Goal: Task Accomplishment & Management: Manage account settings

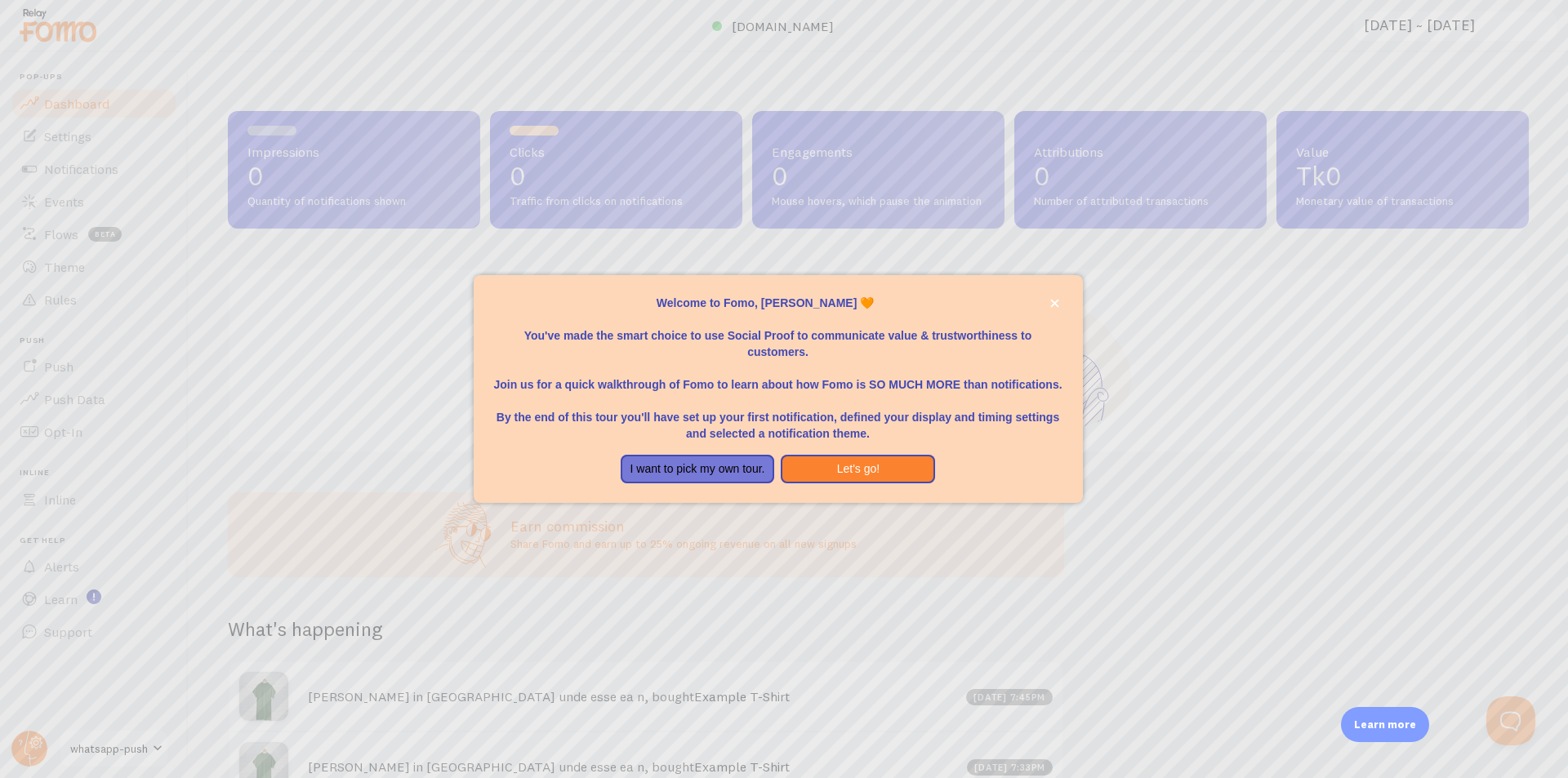
click at [822, 485] on div "Welcome to Fomo, Shakib shakibegenslab 🧡You&amp;#39;ve made the smart choice to…" at bounding box center [778, 493] width 609 height 20
click at [846, 475] on button "Let's go!" at bounding box center [858, 469] width 155 height 29
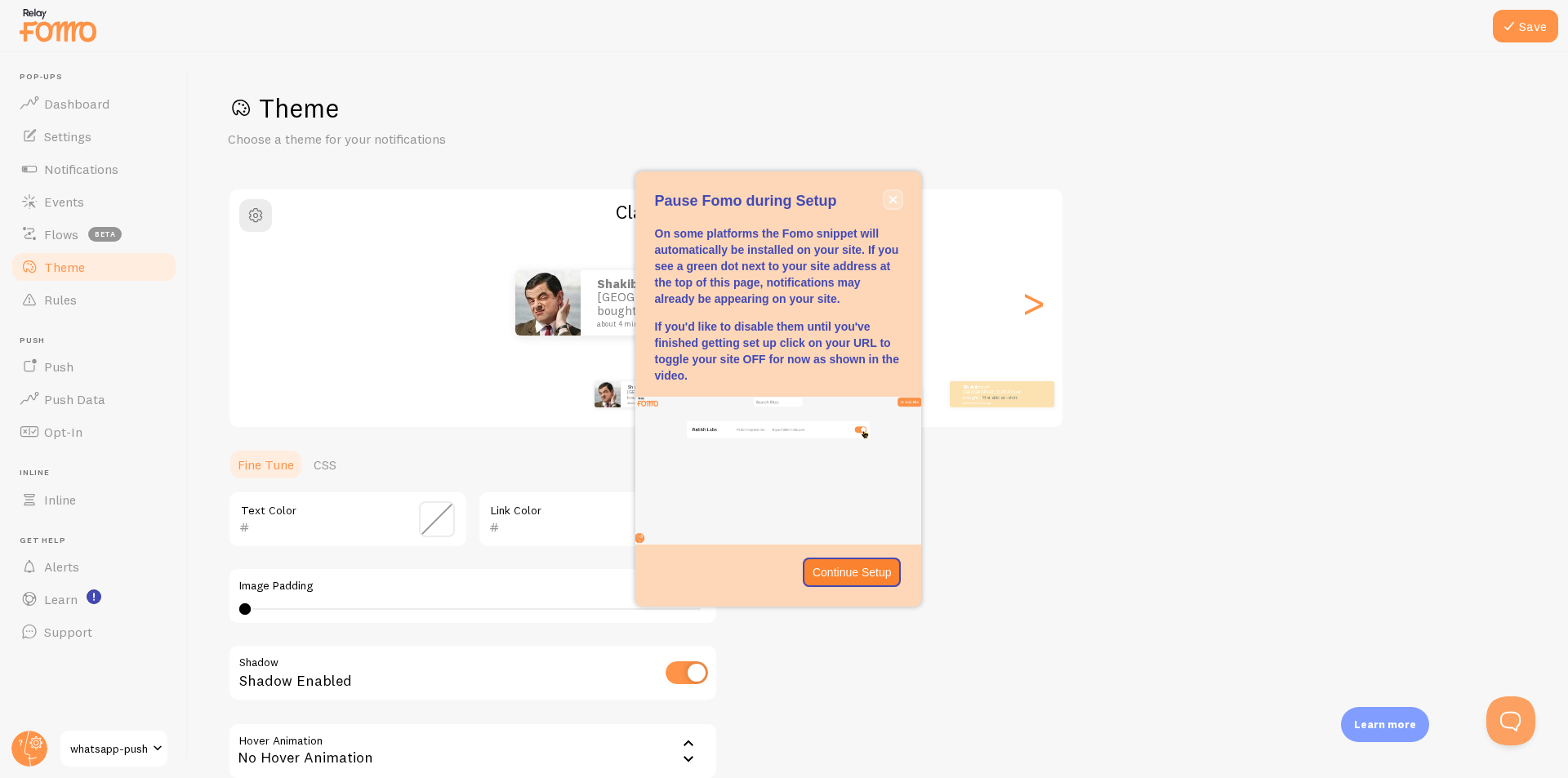
click at [886, 197] on button "close," at bounding box center [892, 200] width 17 height 17
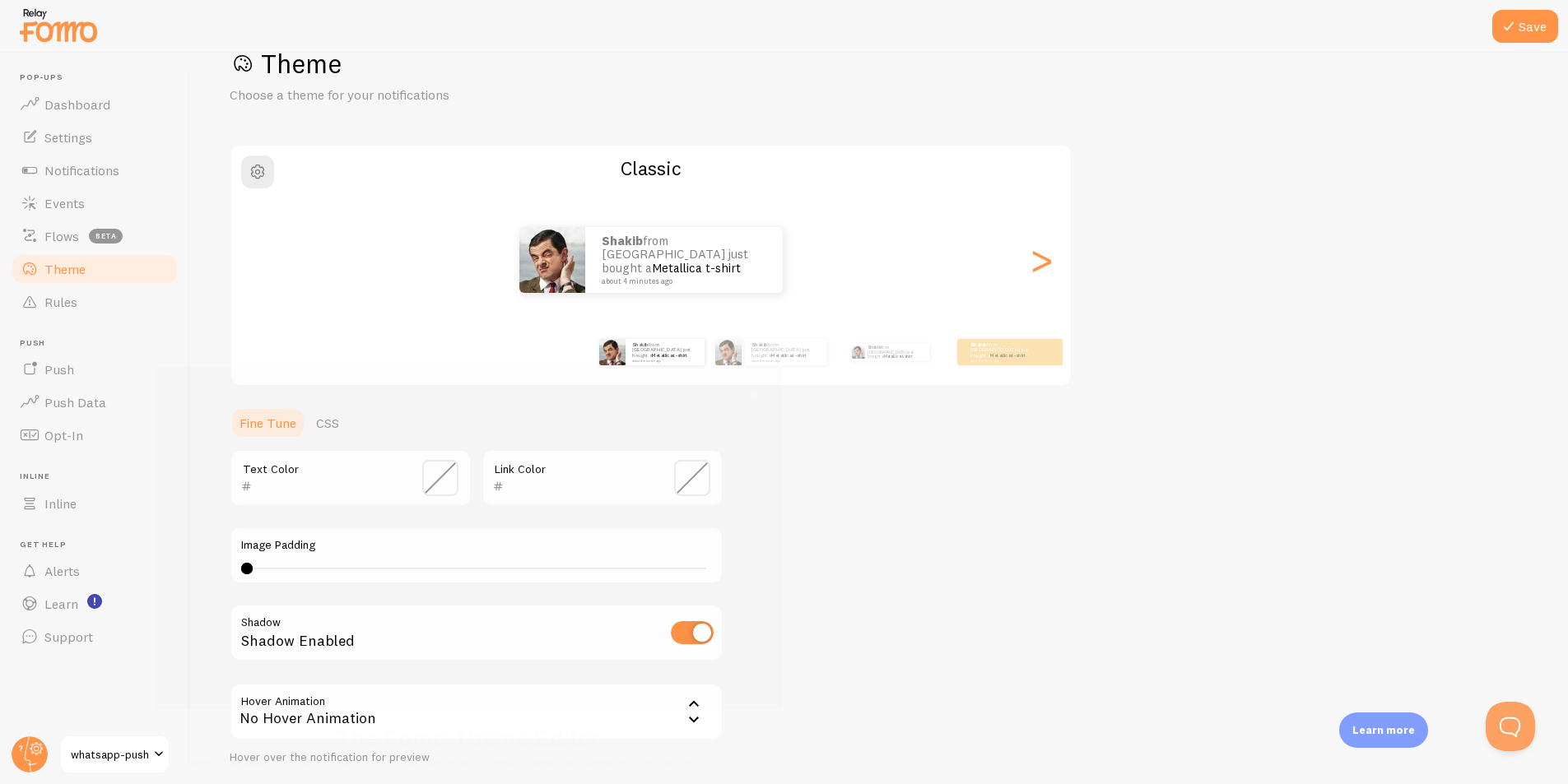
scroll to position [49, 0]
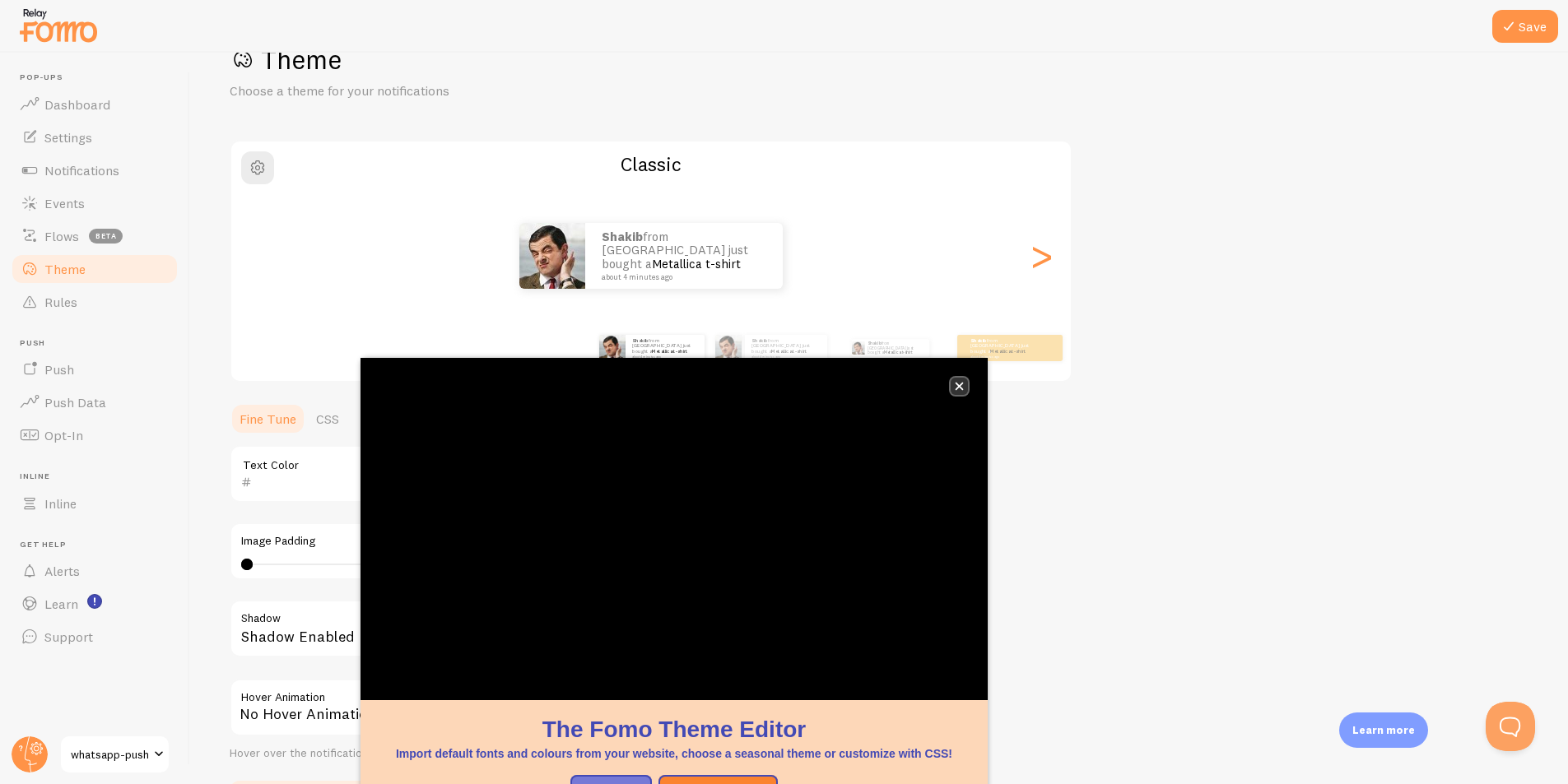
click at [956, 391] on button "close," at bounding box center [959, 386] width 17 height 17
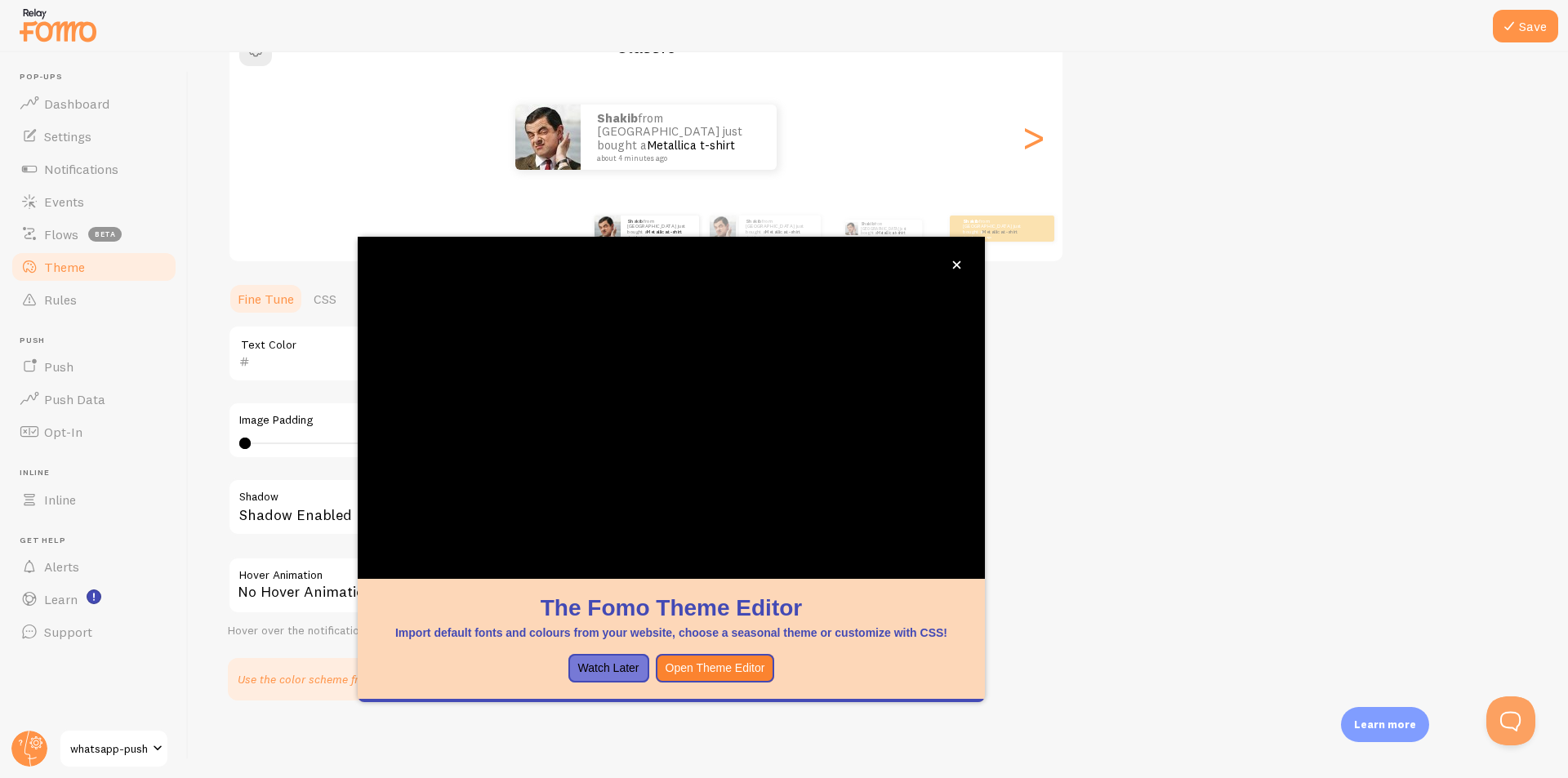
scroll to position [167, 0]
click at [954, 272] on button "close," at bounding box center [956, 265] width 17 height 17
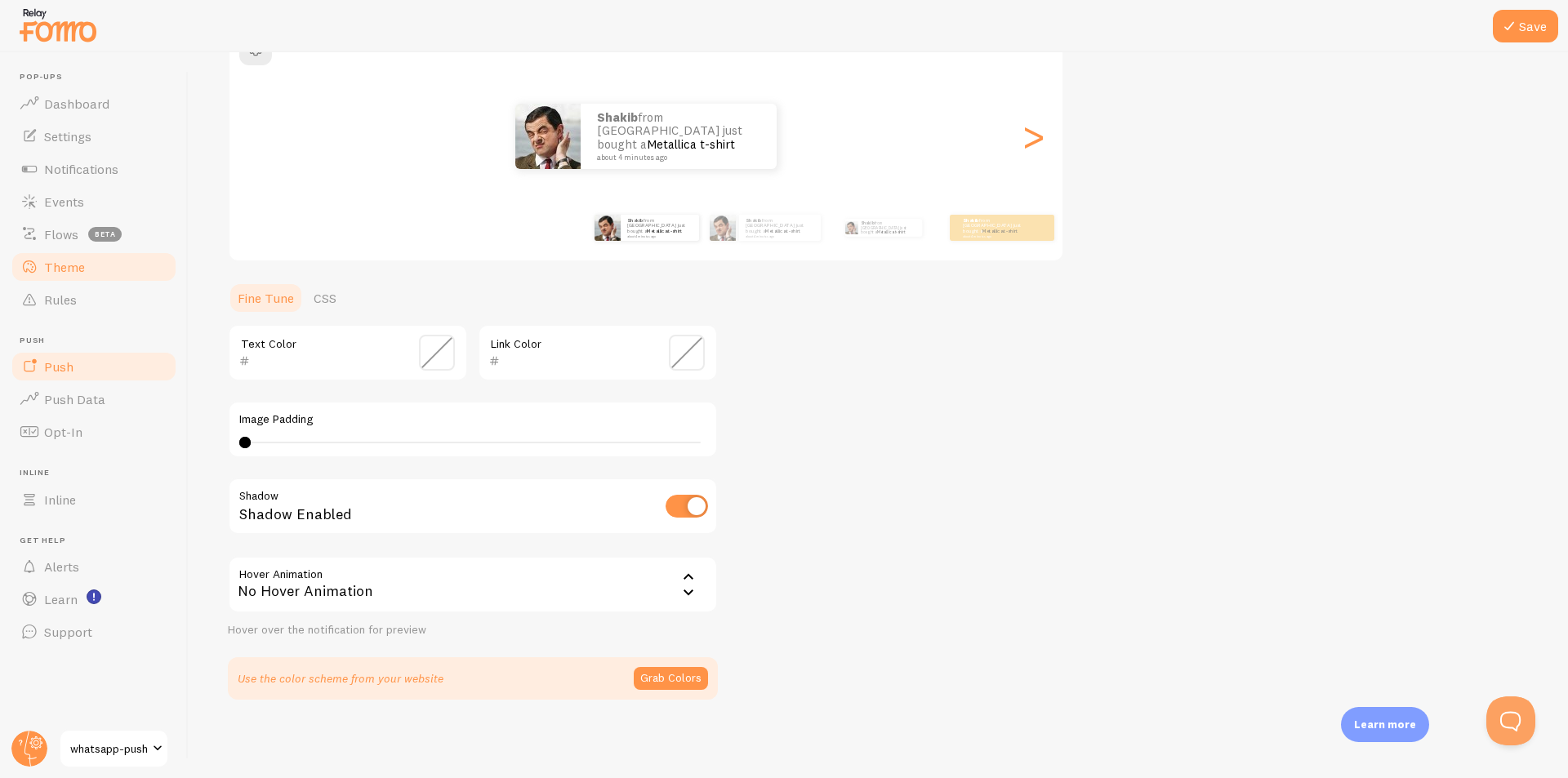
click at [74, 373] on link "Push" at bounding box center [93, 366] width 169 height 33
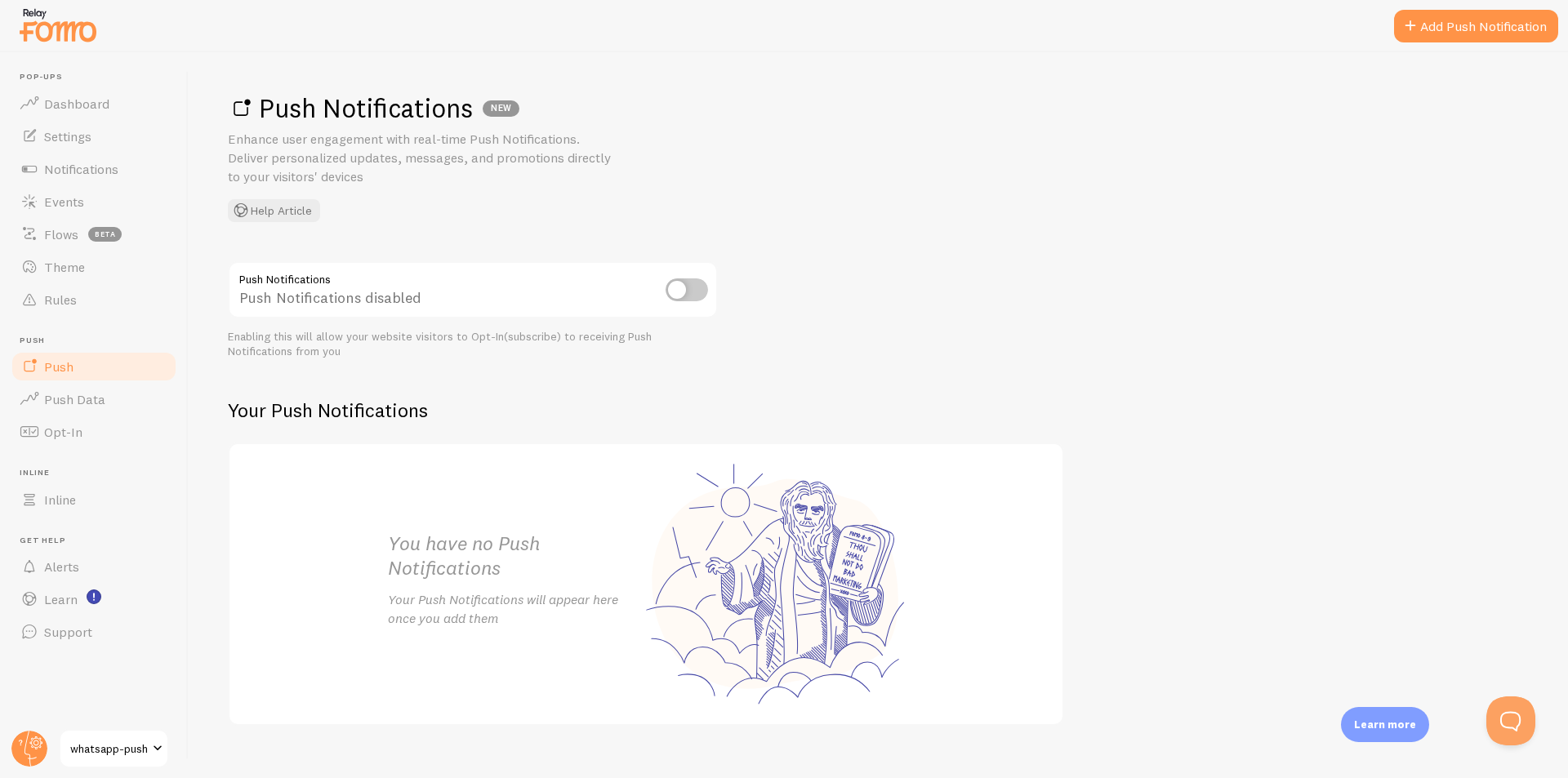
click at [703, 306] on div "Push Notifications disabled" at bounding box center [473, 290] width 490 height 59
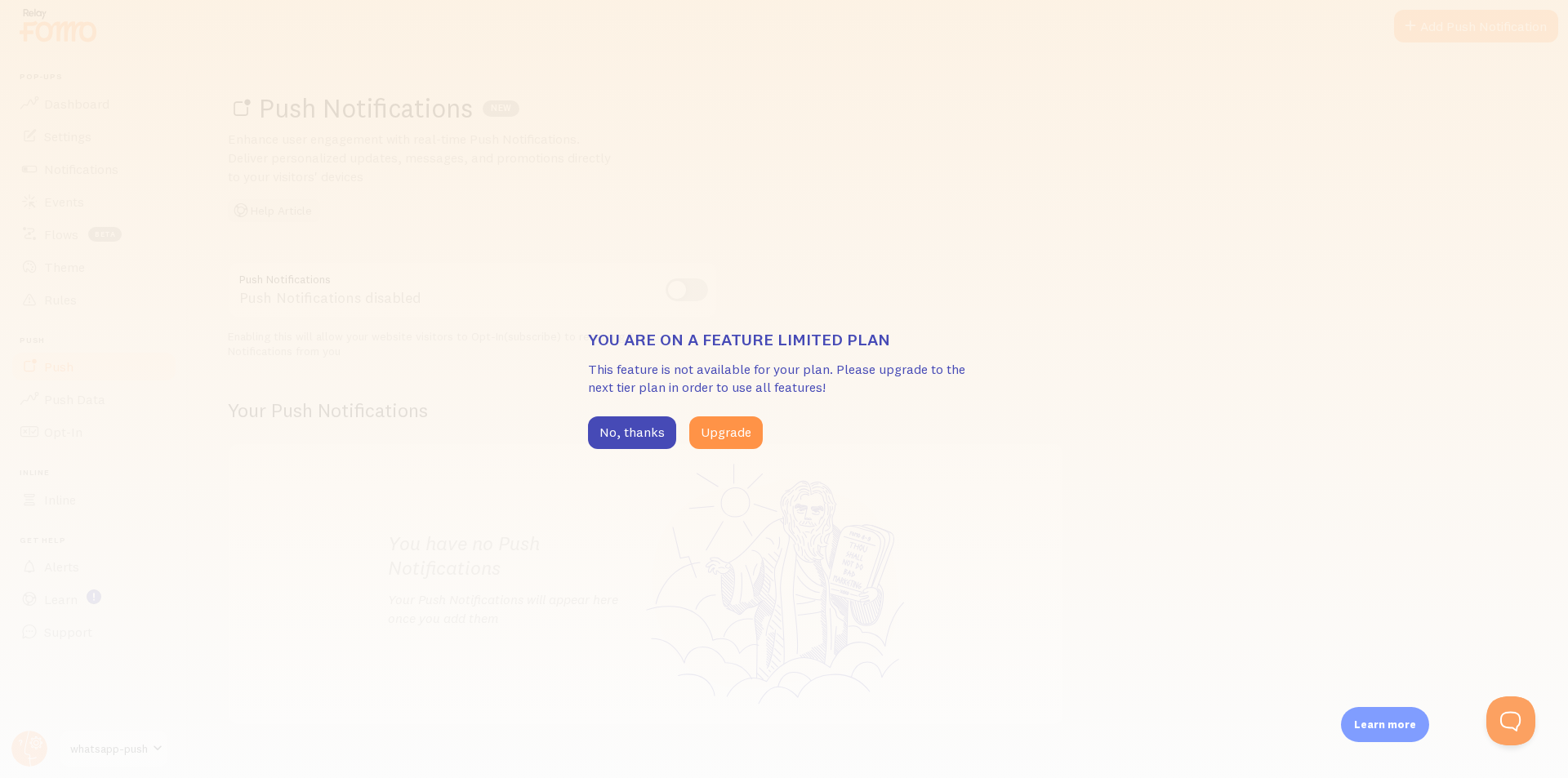
click at [694, 296] on div "You are on a feature limited plan This feature is not available for your plan. …" at bounding box center [784, 389] width 1568 height 778
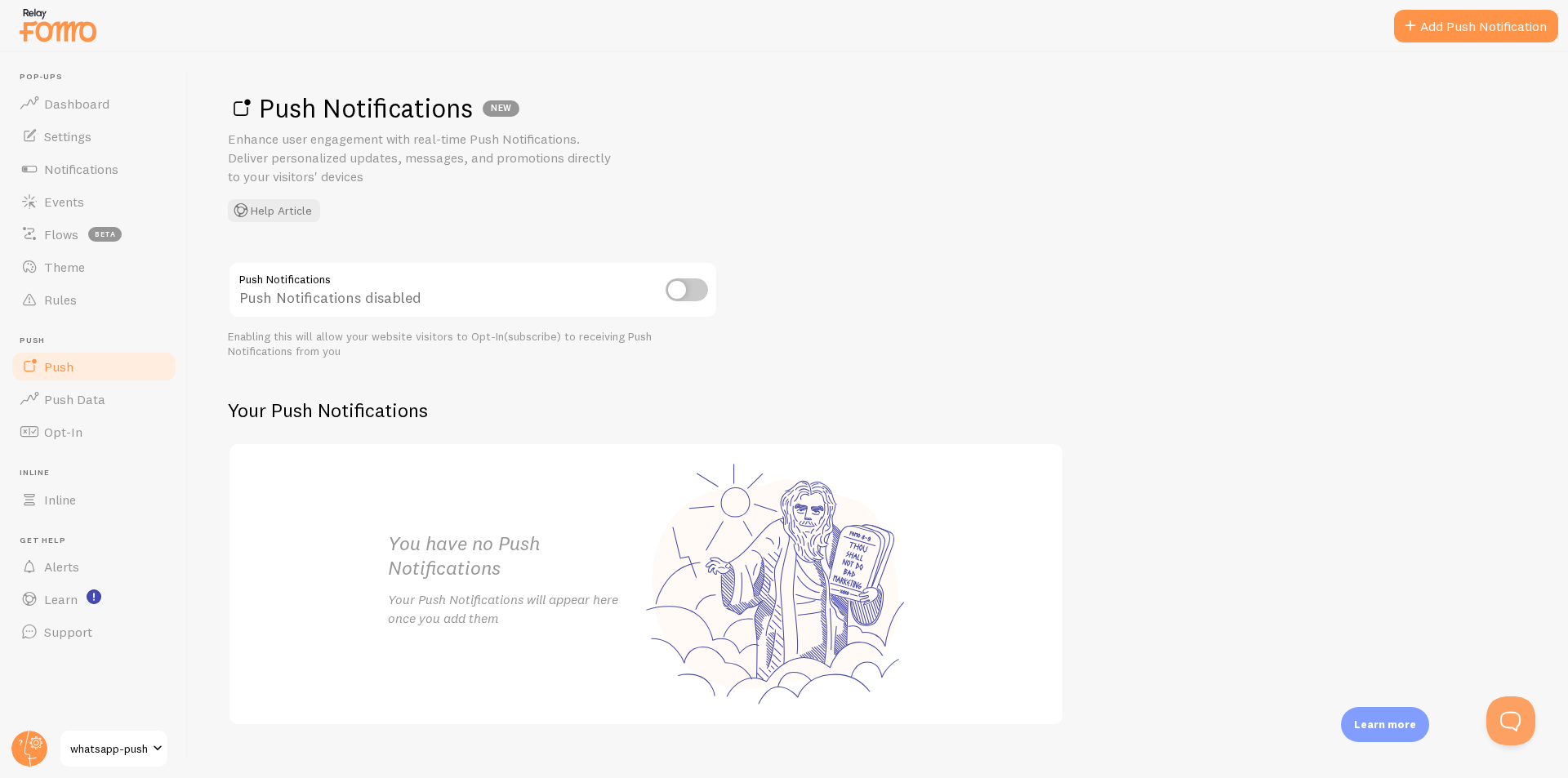
click at [682, 285] on input "checkbox" at bounding box center [686, 289] width 42 height 23
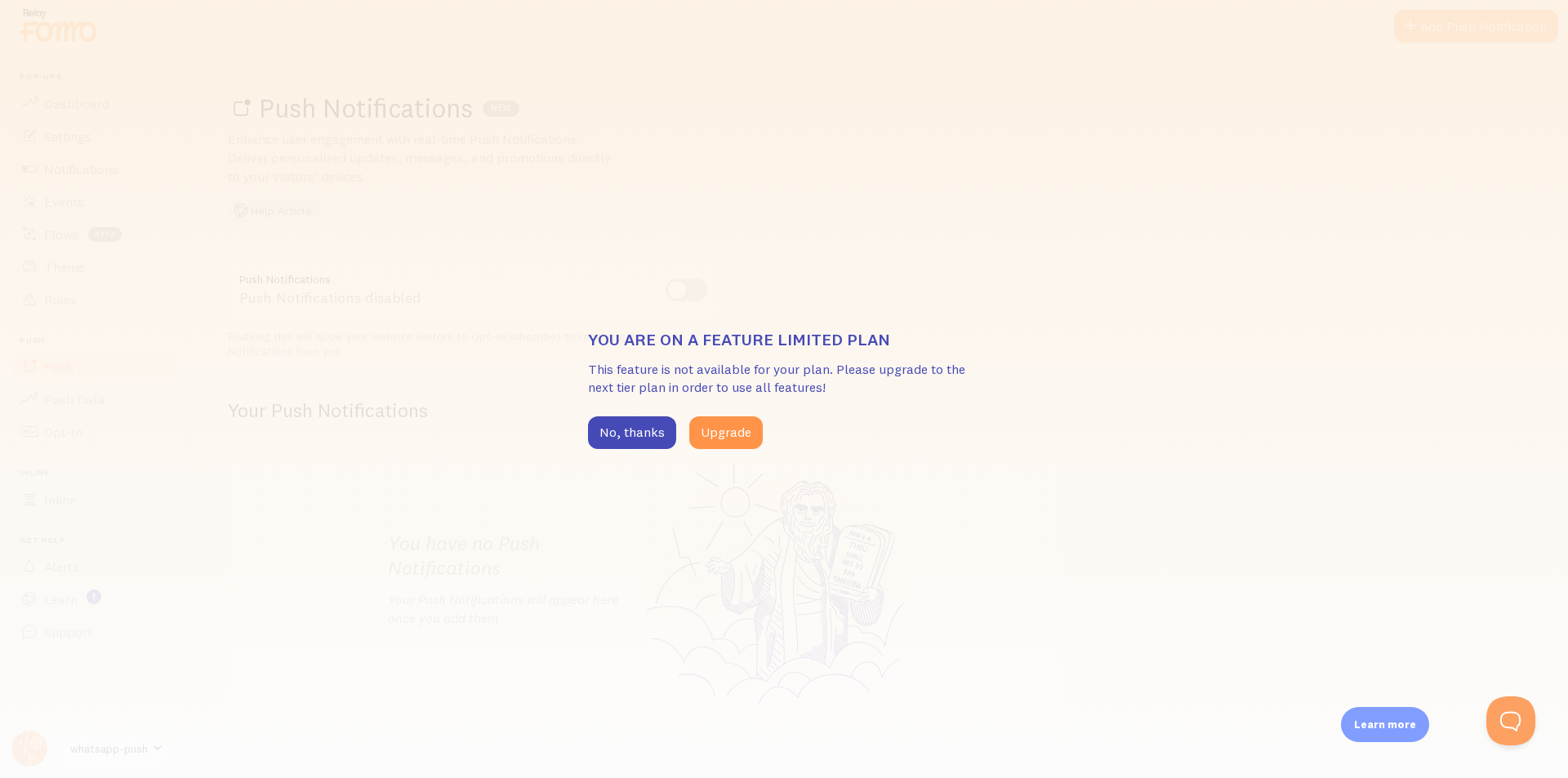
click at [575, 425] on div "You are on a feature limited plan This feature is not available for your plan. …" at bounding box center [784, 389] width 1568 height 778
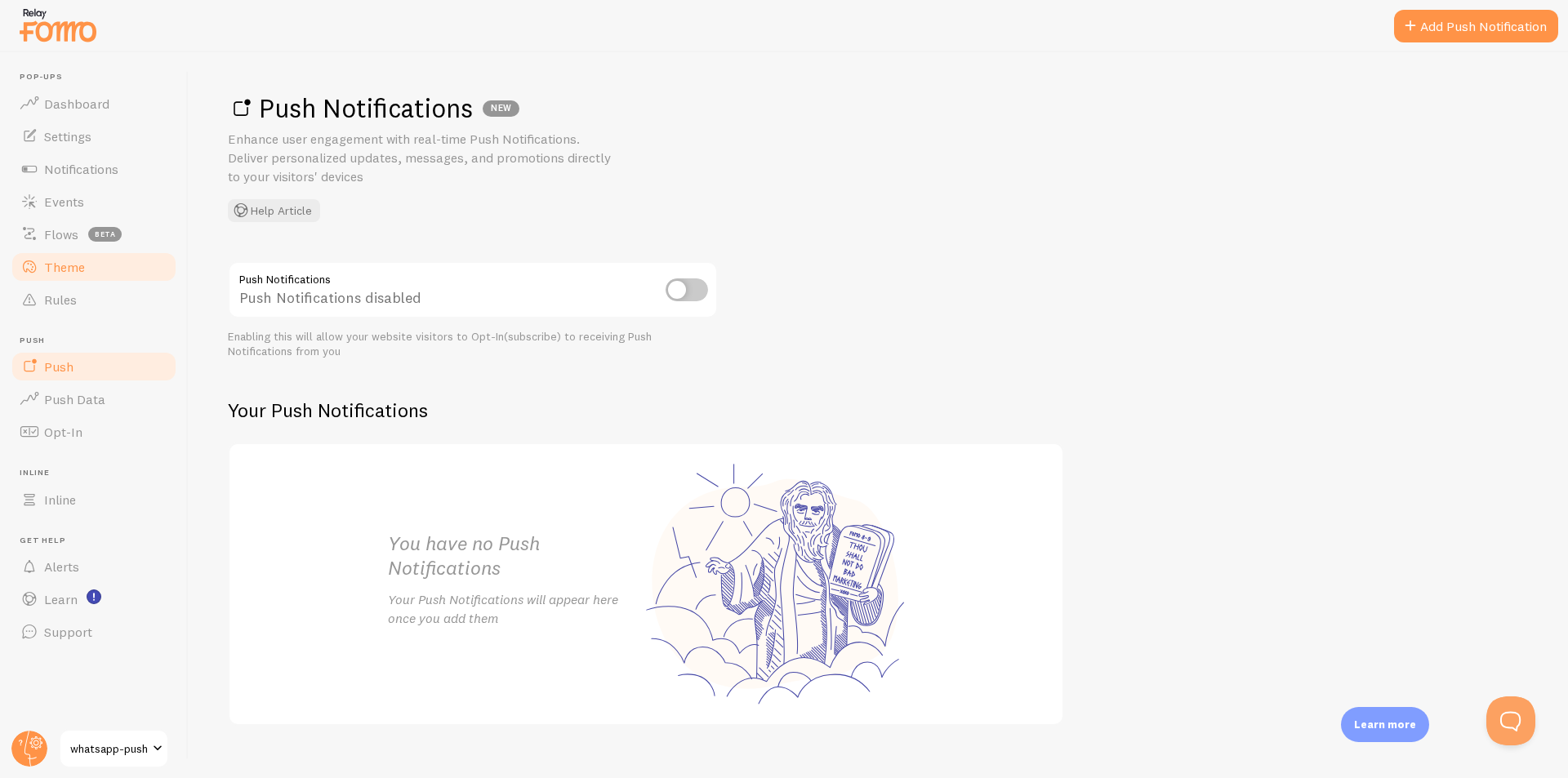
click at [111, 278] on link "Theme" at bounding box center [93, 267] width 169 height 33
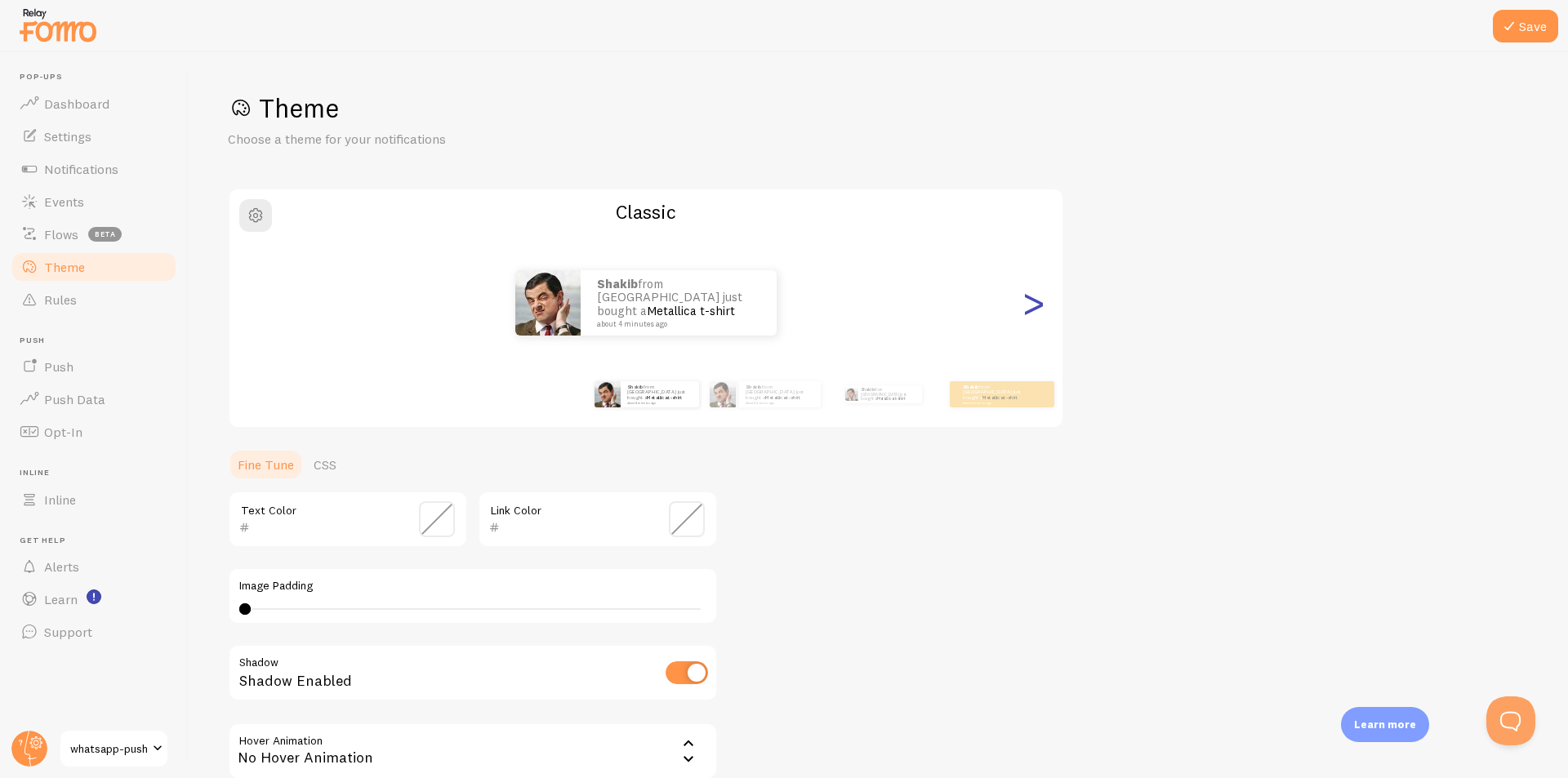
click at [1024, 302] on div ">" at bounding box center [1033, 302] width 20 height 118
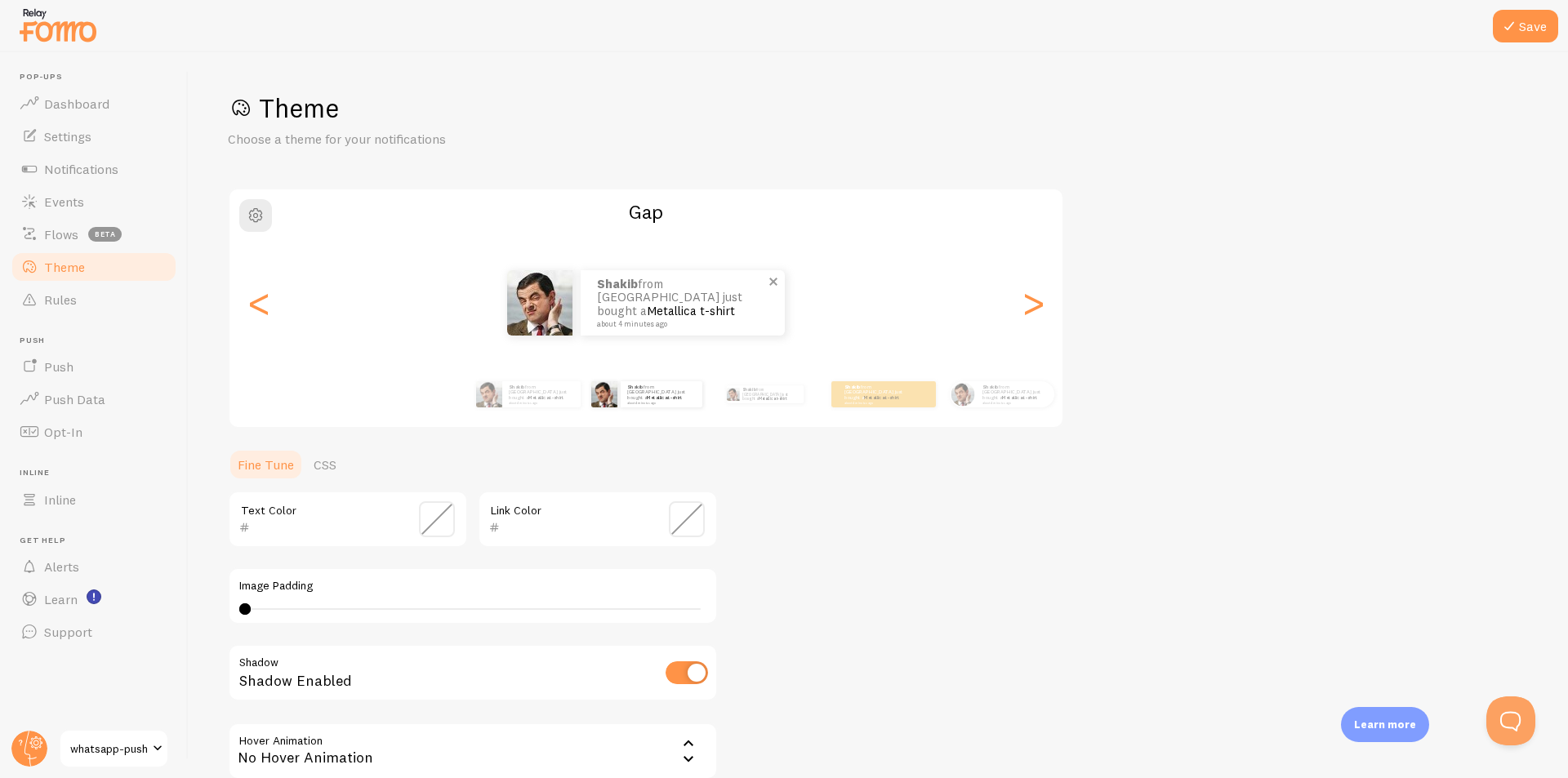
click at [700, 320] on small "about 4 minutes ago" at bounding box center [679, 324] width 167 height 8
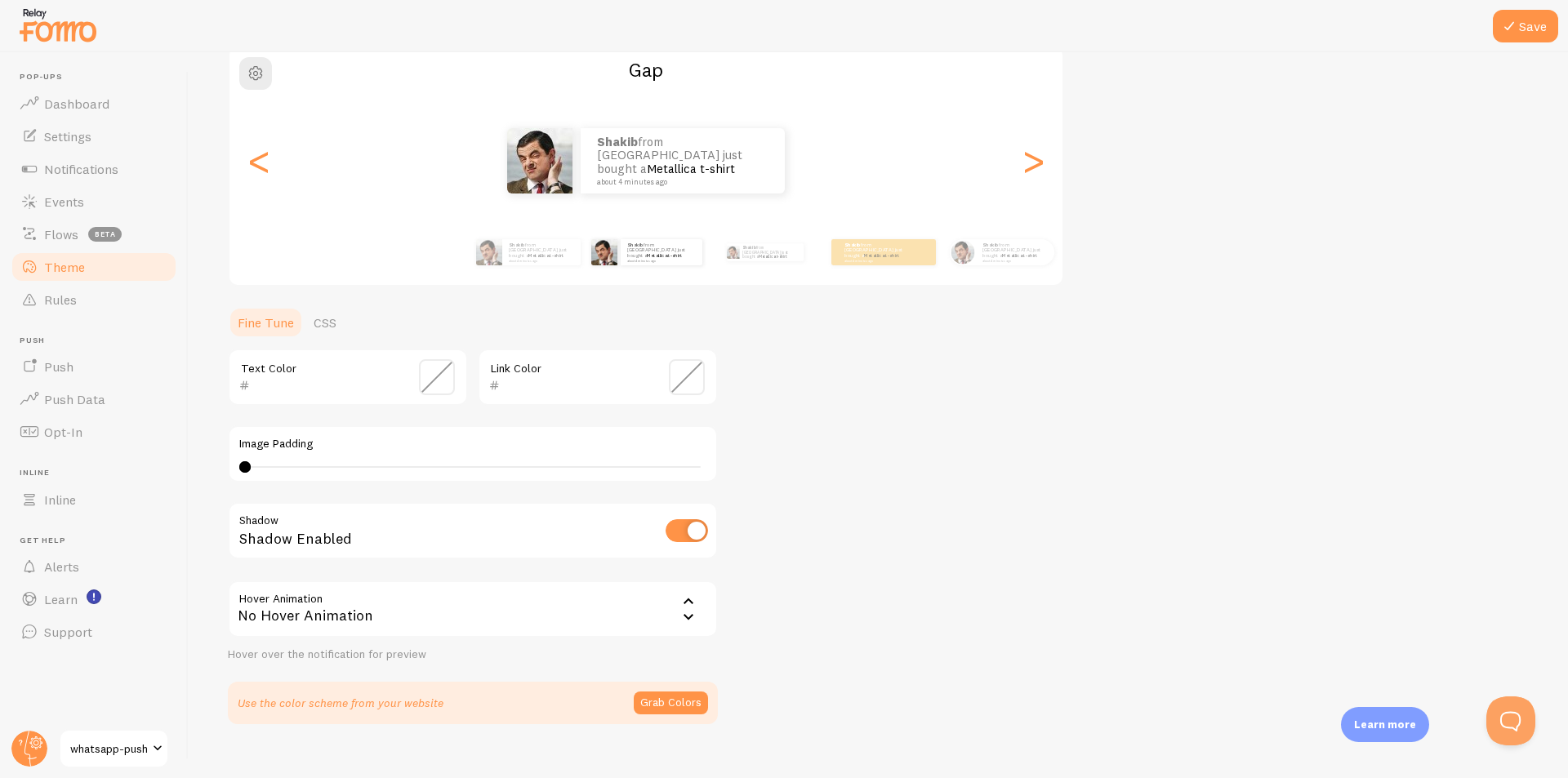
scroll to position [163, 0]
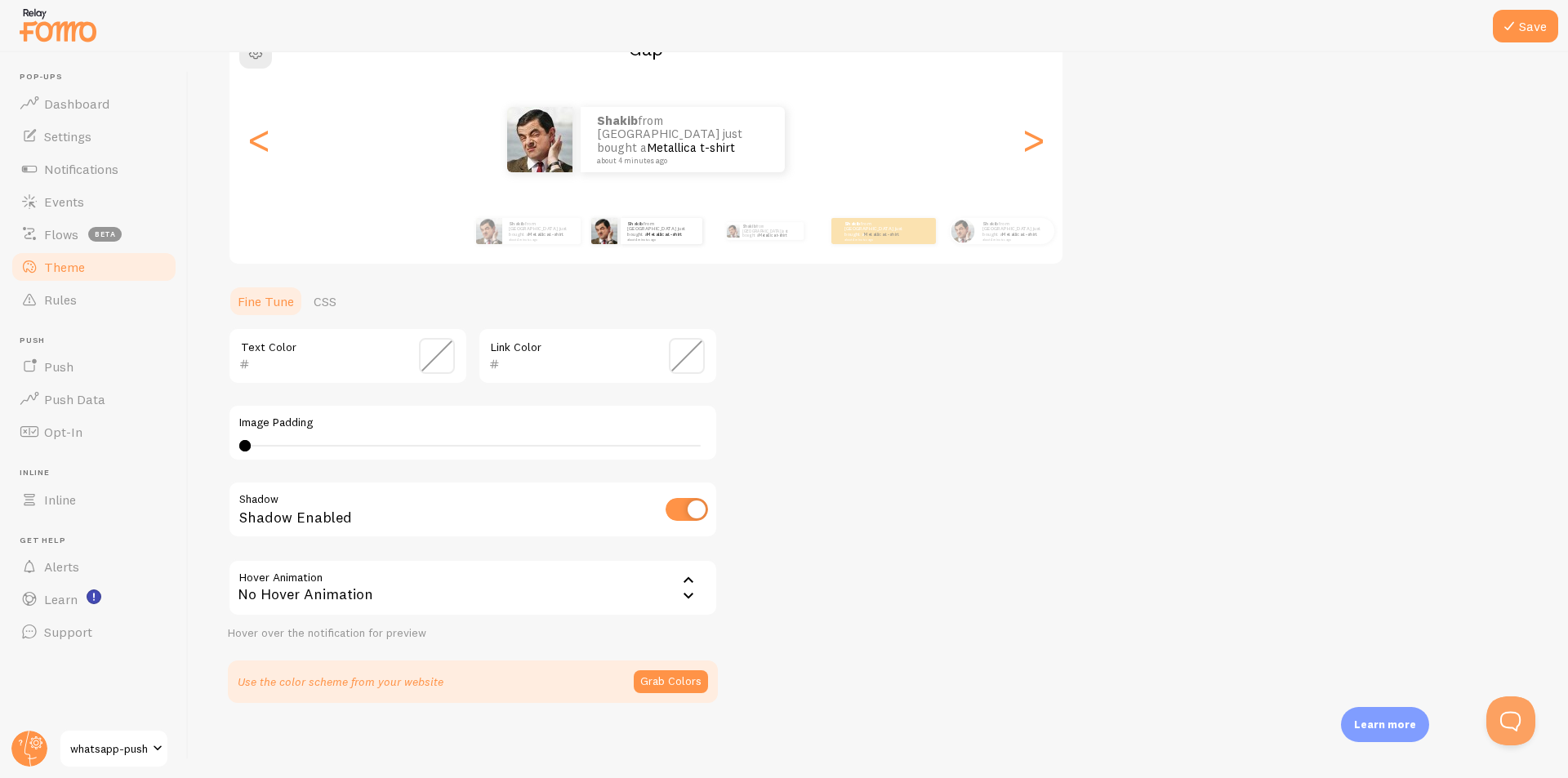
drag, startPoint x: 245, startPoint y: 439, endPoint x: 319, endPoint y: 441, distance: 74.0
click at [319, 441] on div "0 0 - undefined" at bounding box center [473, 446] width 467 height 13
type input "7"
click at [312, 302] on link "CSS" at bounding box center [324, 300] width 42 height 33
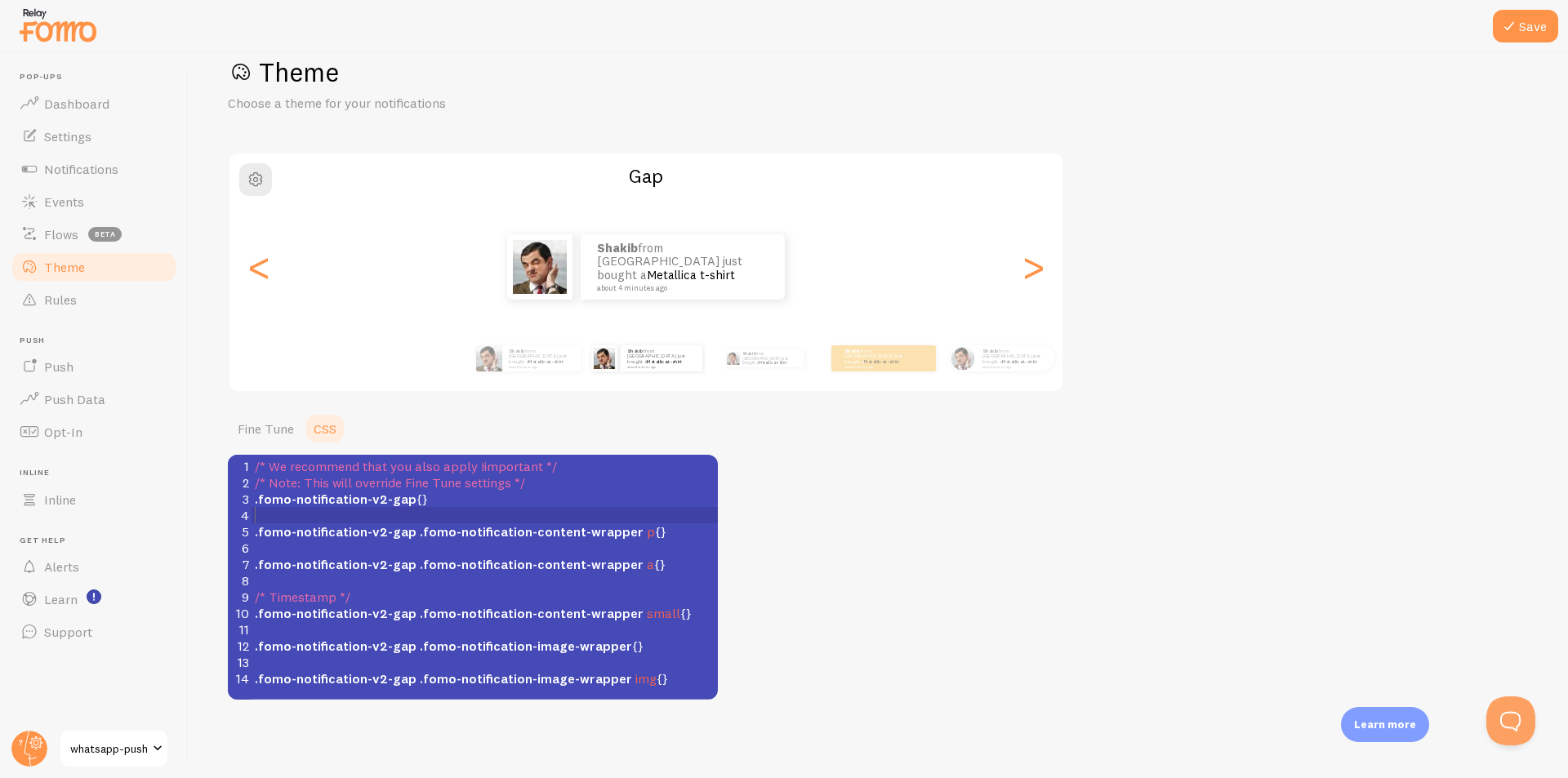
click at [486, 521] on pre "​" at bounding box center [491, 514] width 479 height 16
click at [489, 605] on span ".fomo-notification-content-wrapper" at bounding box center [531, 612] width 223 height 16
